Goal: Task Accomplishment & Management: Manage account settings

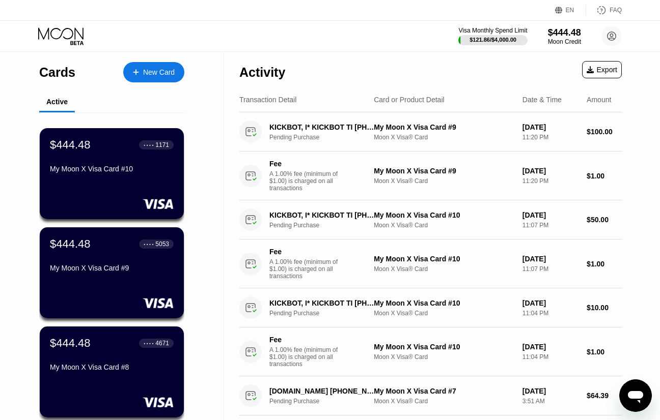
click at [77, 39] on icon at bounding box center [61, 36] width 47 height 18
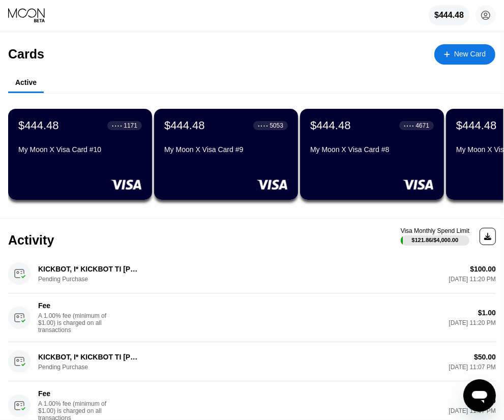
click at [69, 154] on div "My Moon X Visa Card #10" at bounding box center [80, 150] width 124 height 8
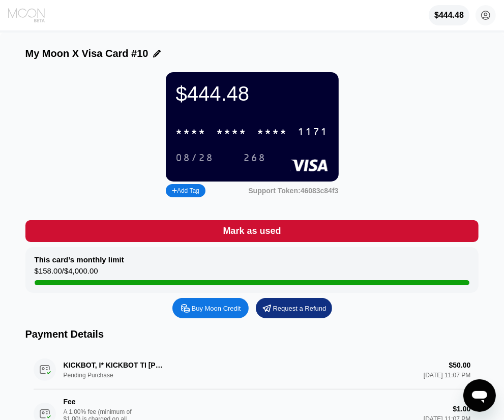
click at [39, 15] on icon at bounding box center [27, 15] width 38 height 15
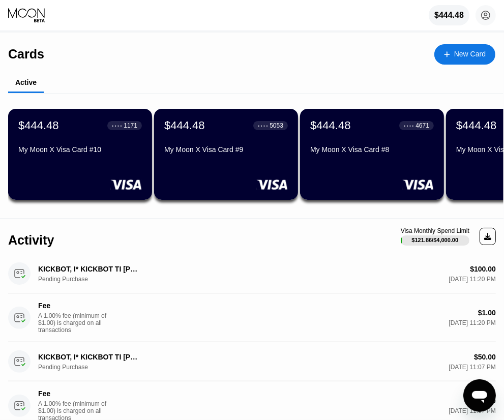
click at [436, 155] on div "$444.48 ● ● ● ● 4671 My Moon X Visa Card #8" at bounding box center [372, 154] width 144 height 91
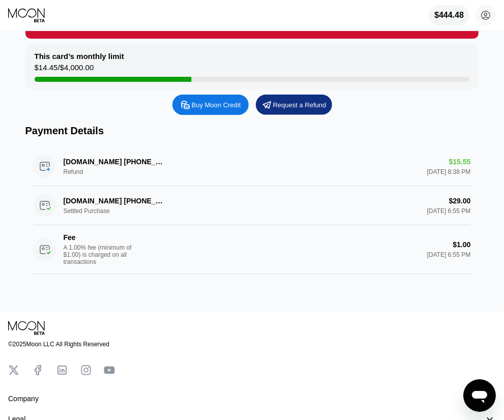
scroll to position [102, 0]
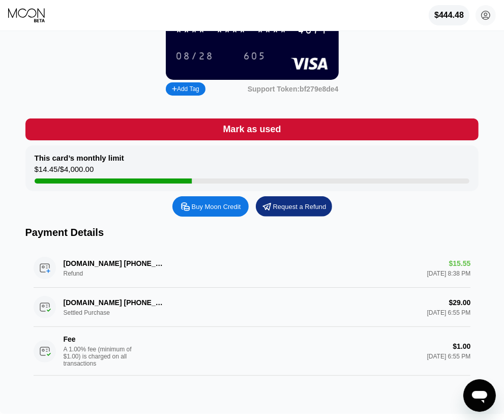
click at [267, 37] on div "* * * *" at bounding box center [273, 31] width 31 height 12
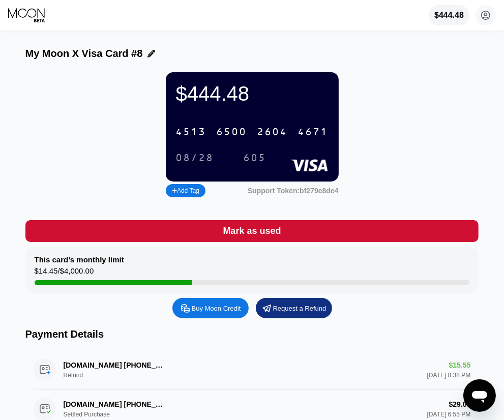
drag, startPoint x: 413, startPoint y: 174, endPoint x: 408, endPoint y: 174, distance: 5.6
click at [414, 174] on div "$444.48 4513 6500 2604 4671 08/28 605 Add Tag Support Token: bf279e8de4" at bounding box center [252, 136] width 454 height 128
drag, startPoint x: 445, startPoint y: 154, endPoint x: 424, endPoint y: 161, distance: 23.0
click at [445, 154] on div "$444.48 4513 6500 2604 4671 08/28 605 Add Tag Support Token: bf279e8de4" at bounding box center [252, 136] width 454 height 128
click at [390, 164] on div "$444.48 4513 6500 2604 4671 08/28 605 Add Tag Support Token: bf279e8de4" at bounding box center [252, 136] width 454 height 128
